Goal: Transaction & Acquisition: Purchase product/service

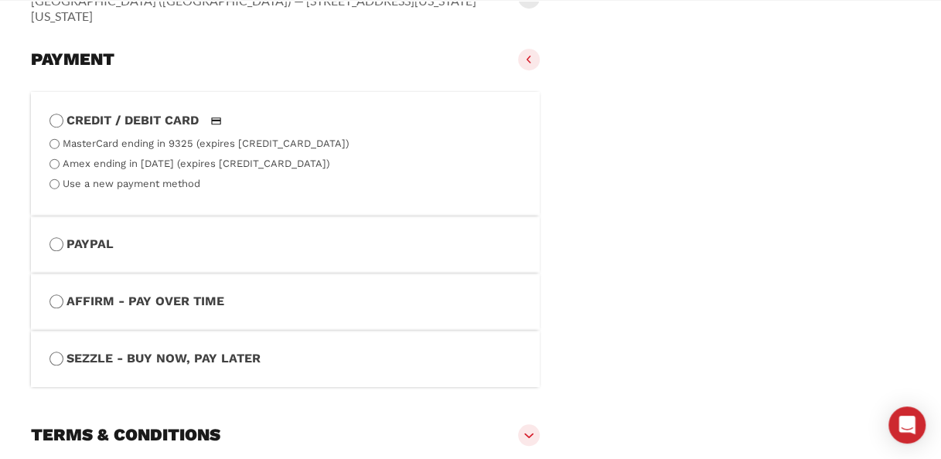
scroll to position [737, 0]
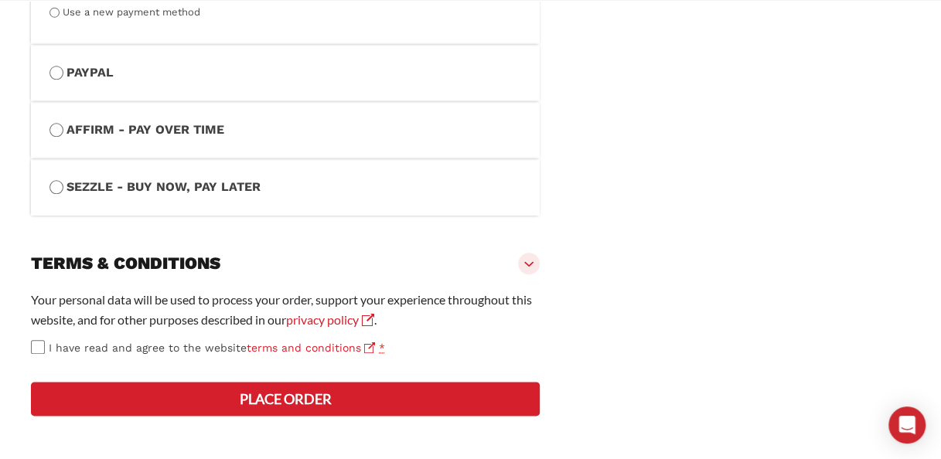
click at [306, 394] on button "Place order" at bounding box center [285, 399] width 509 height 34
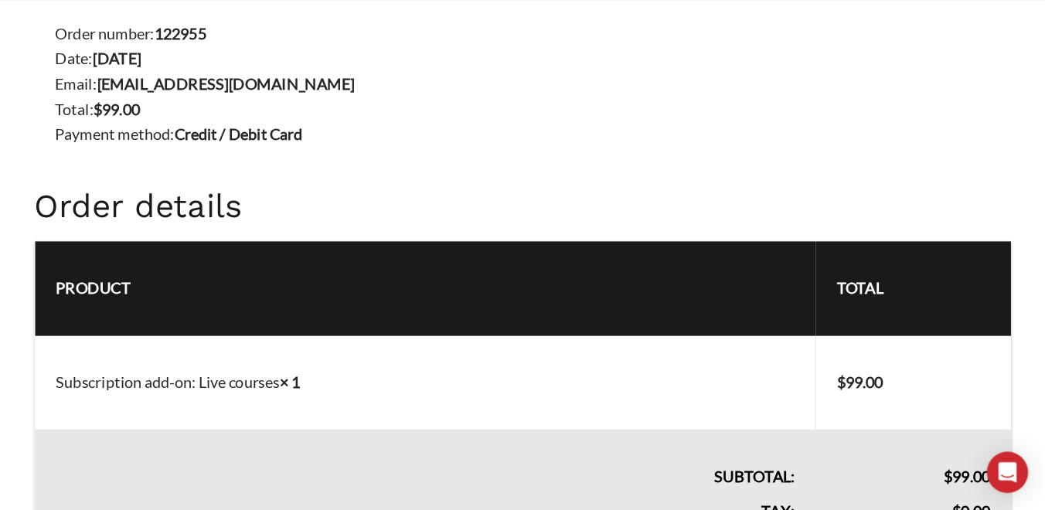
scroll to position [946, 0]
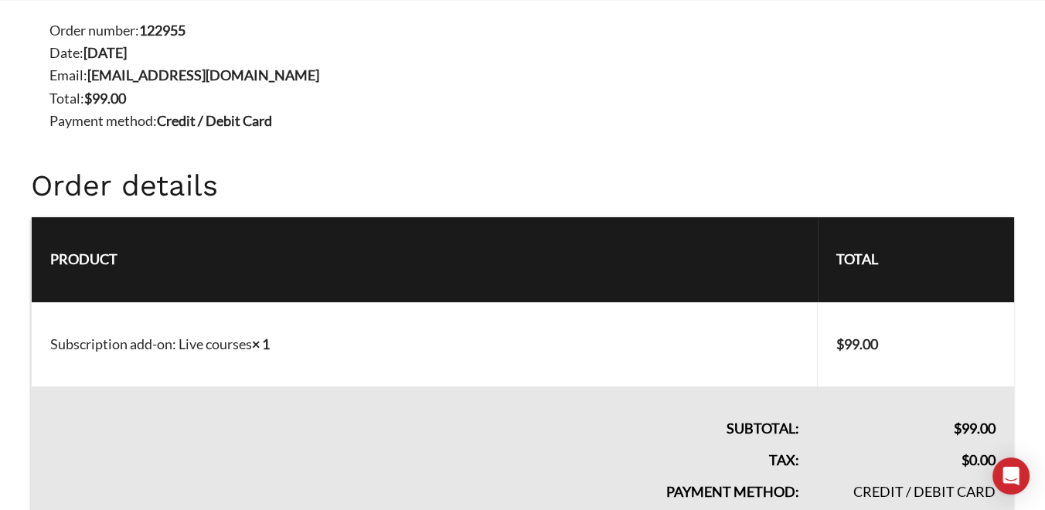
click at [604, 89] on li "Total: $ 99.00" at bounding box center [531, 98] width 965 height 22
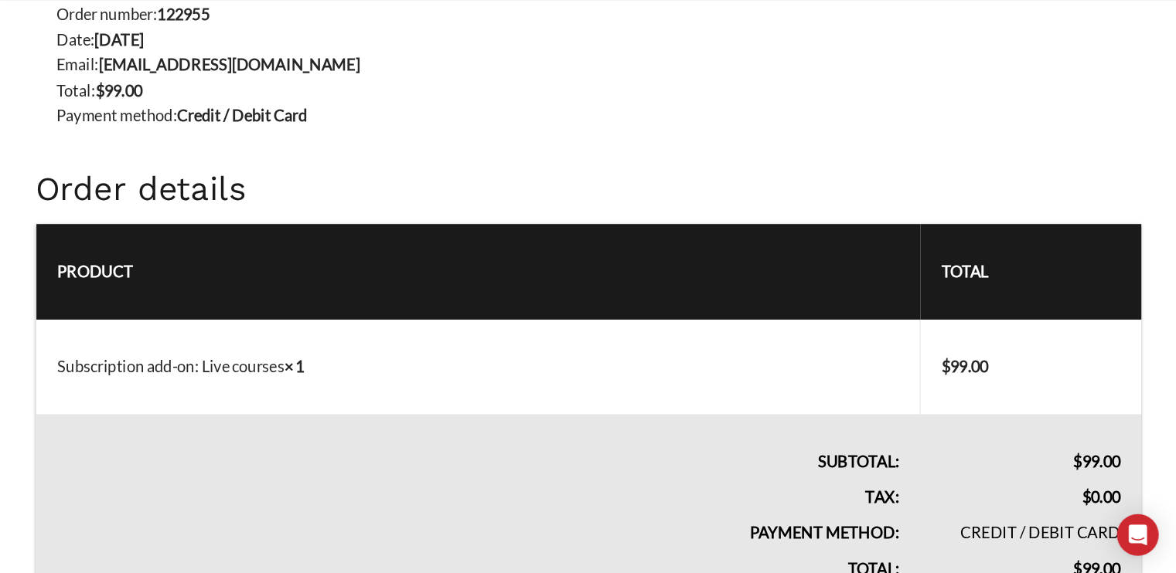
scroll to position [964, 0]
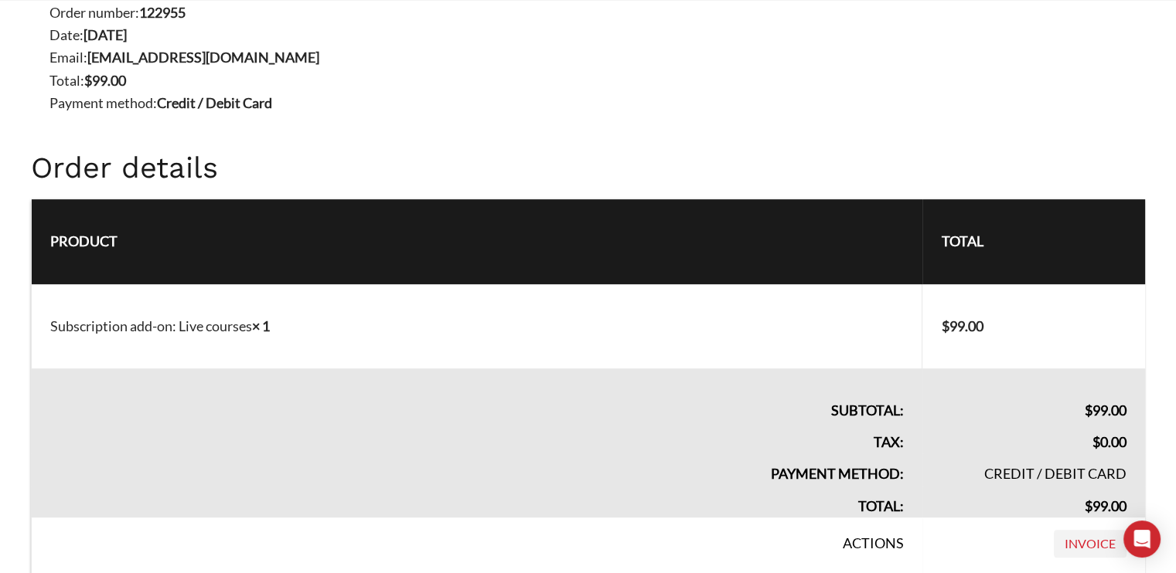
drag, startPoint x: 1054, startPoint y: 0, endPoint x: 696, endPoint y: 91, distance: 370.0
click at [696, 92] on li "Payment method: Credit / Debit Card" at bounding box center [596, 103] width 1095 height 22
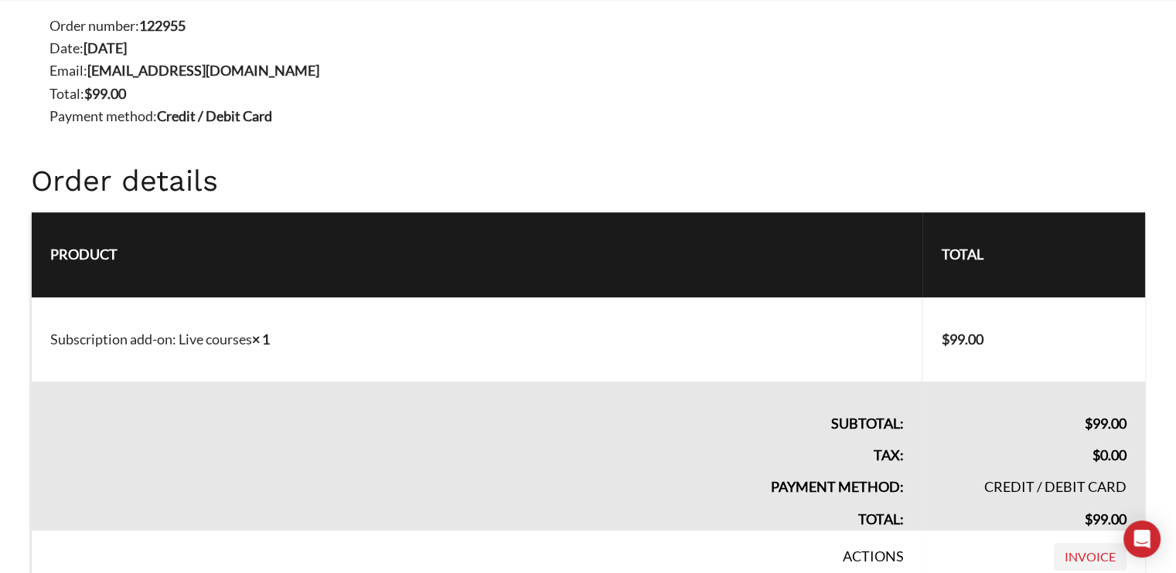
scroll to position [954, 0]
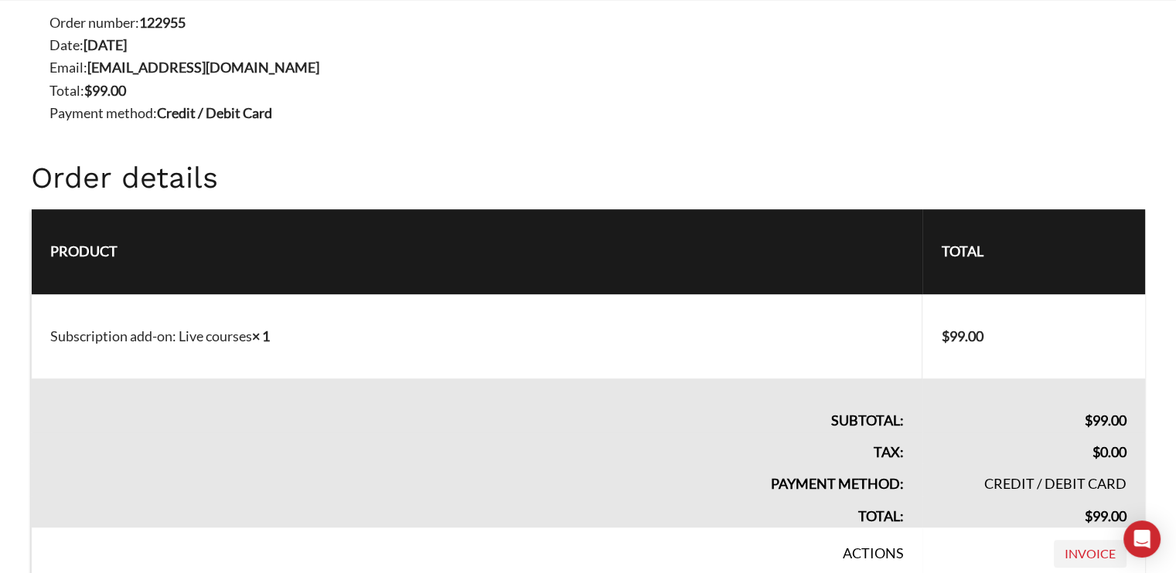
click at [868, 82] on li "Total: $ 99.00" at bounding box center [596, 91] width 1095 height 22
